Goal: Book appointment/travel/reservation

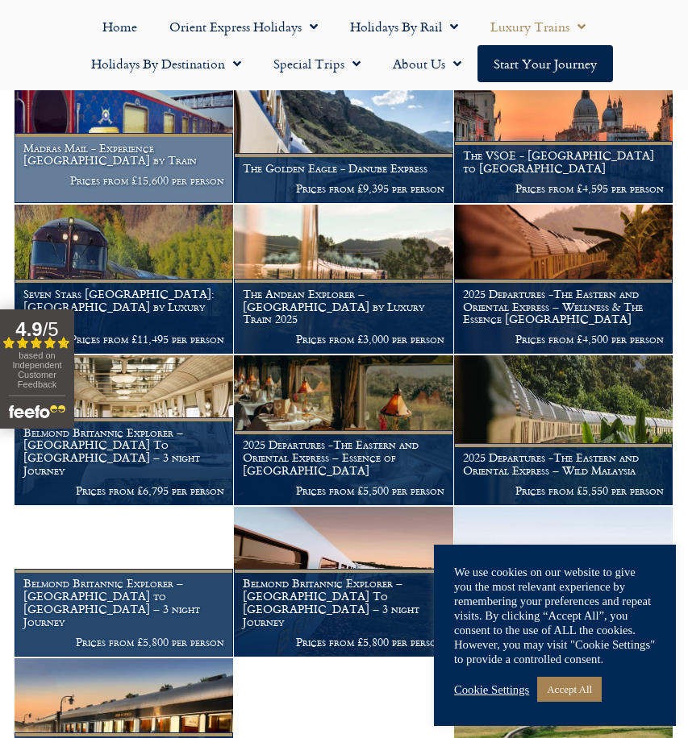
scroll to position [324, 0]
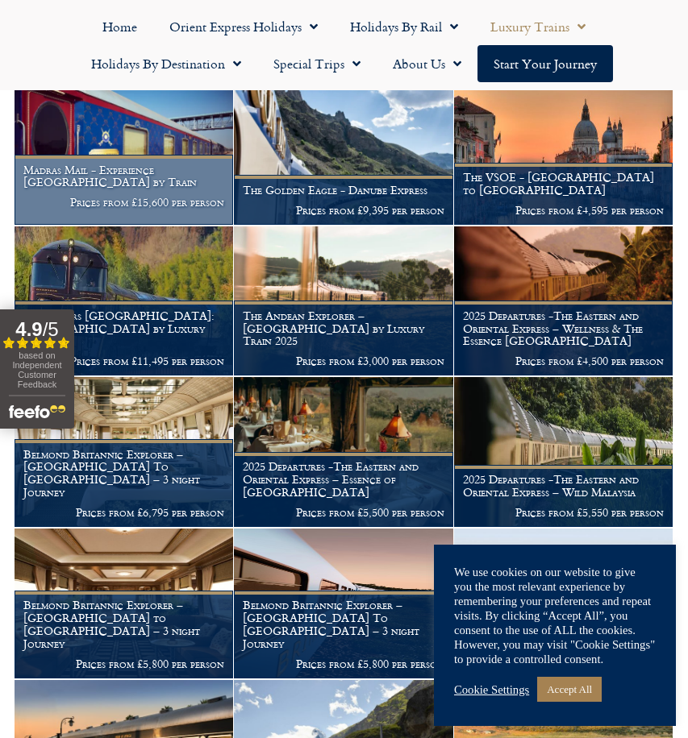
click at [77, 185] on h1 "Madras Mail - Experience Southern India by Train" at bounding box center [123, 177] width 201 height 26
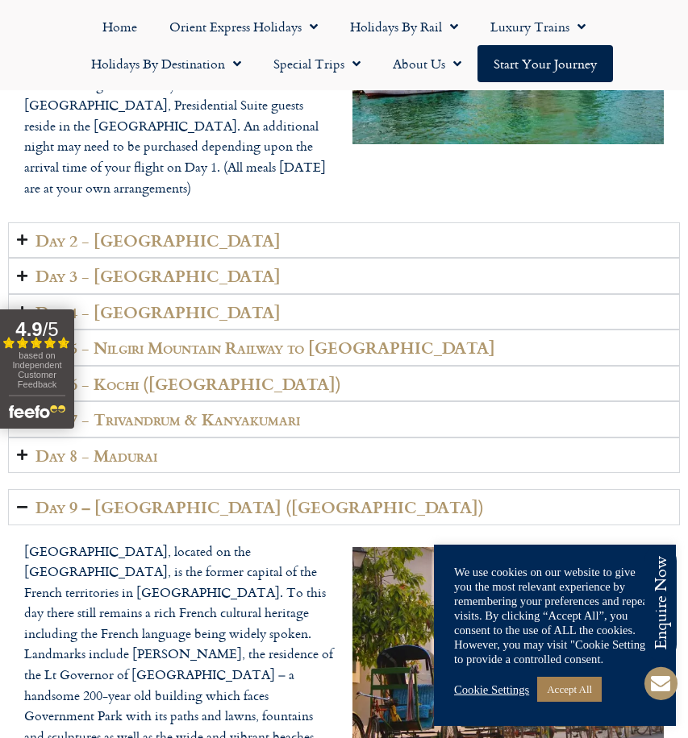
scroll to position [2690, 0]
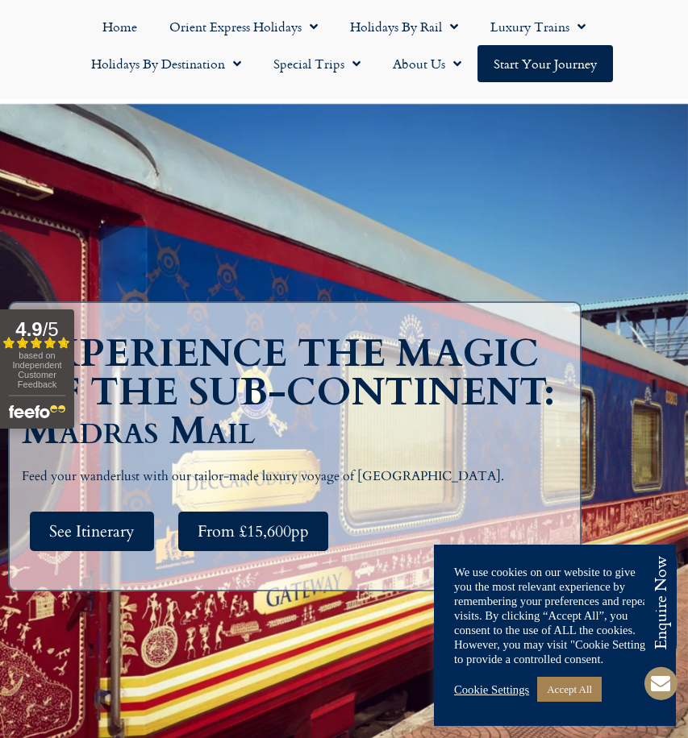
scroll to position [142, 0]
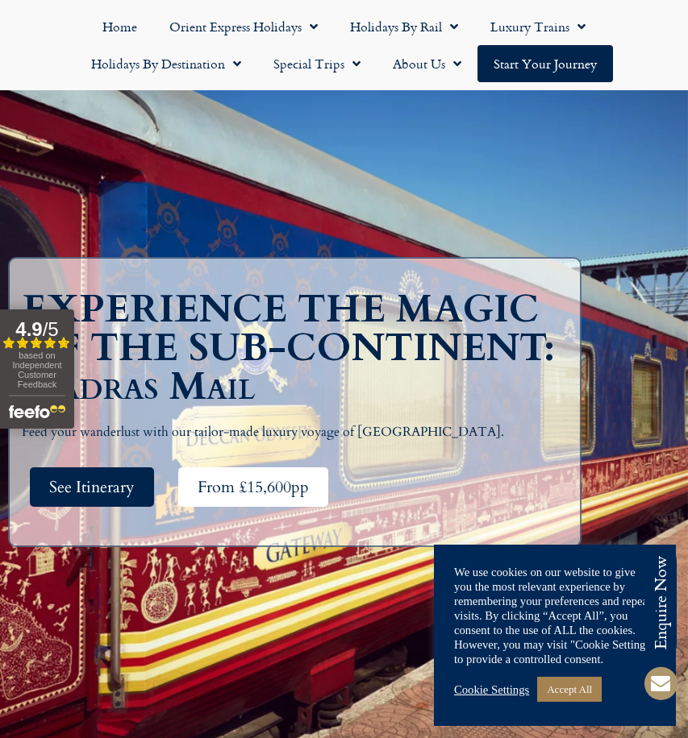
click at [256, 467] on link "From £15,600pp" at bounding box center [253, 486] width 150 height 39
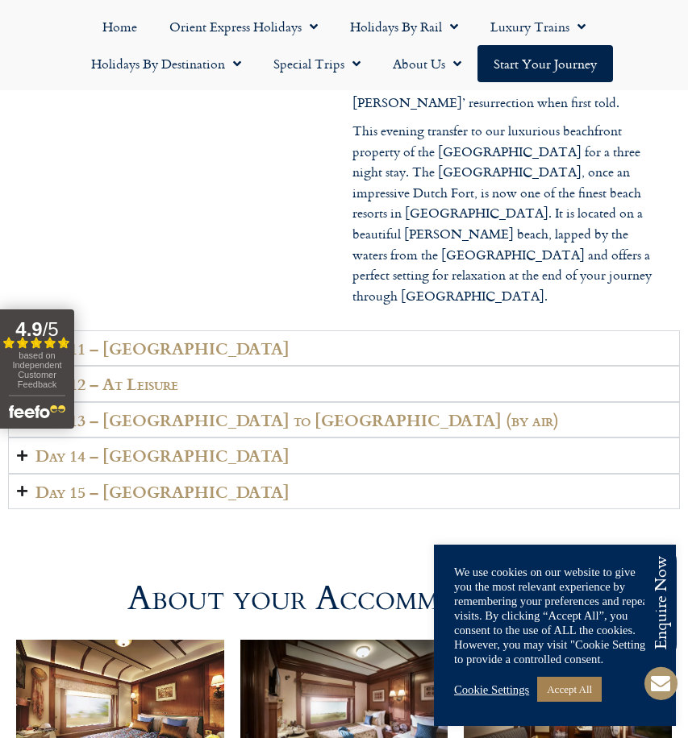
scroll to position [3534, 0]
